Goal: Check status: Check status

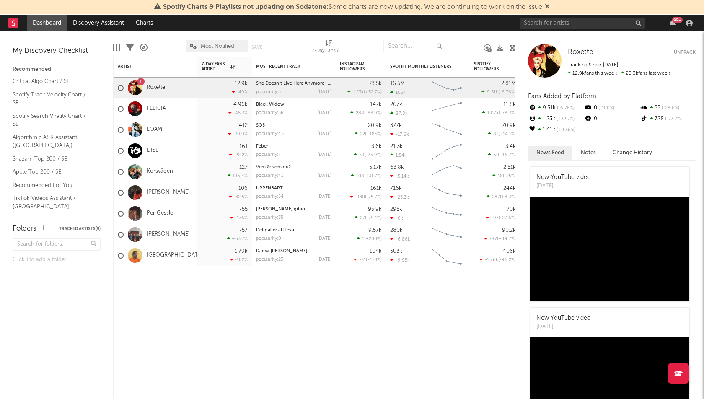
click at [153, 129] on link "LOAM" at bounding box center [155, 129] width 16 height 7
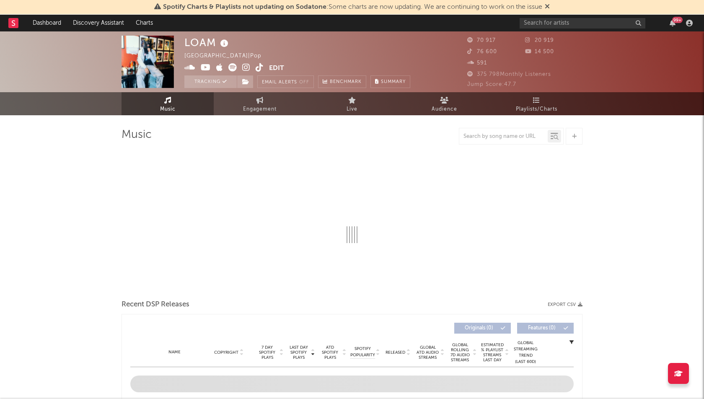
select select "6m"
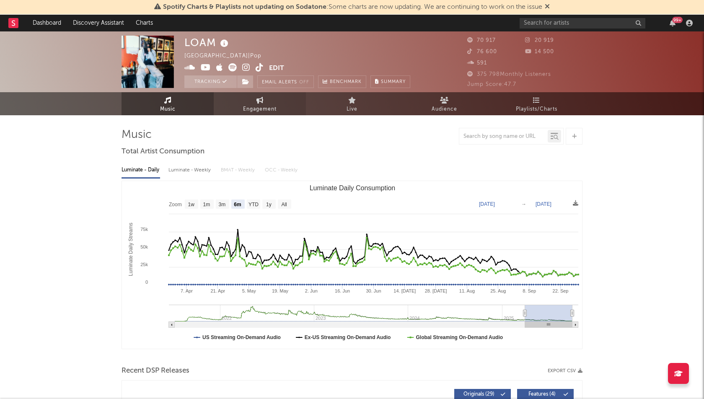
click at [247, 108] on span "Engagement" at bounding box center [260, 109] width 34 height 10
select select "1w"
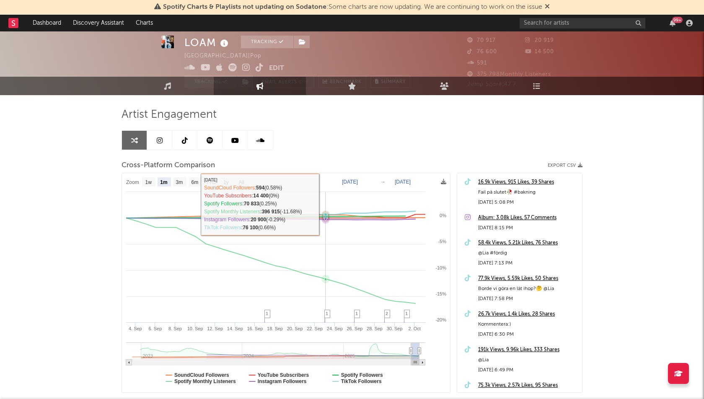
scroll to position [21, 0]
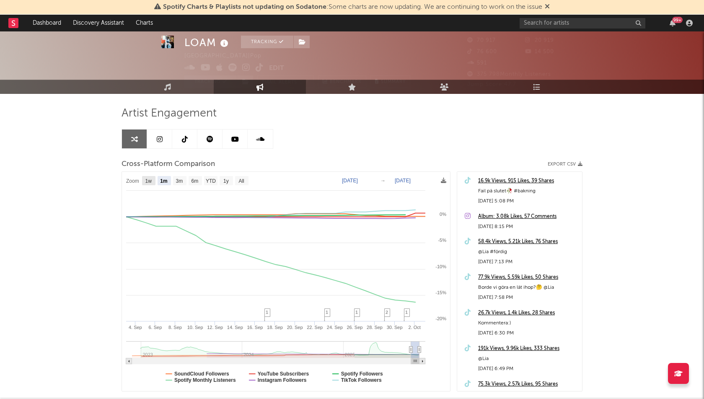
click at [148, 180] on text "1w" at bounding box center [148, 181] width 7 height 6
select select "1w"
type input "[DATE]"
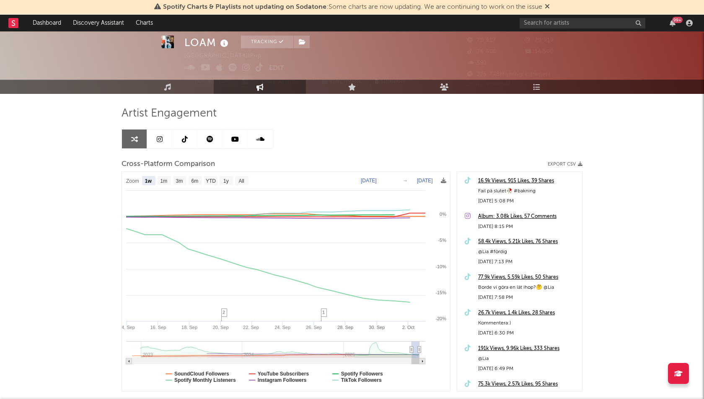
select select "1w"
